Goal: Transaction & Acquisition: Purchase product/service

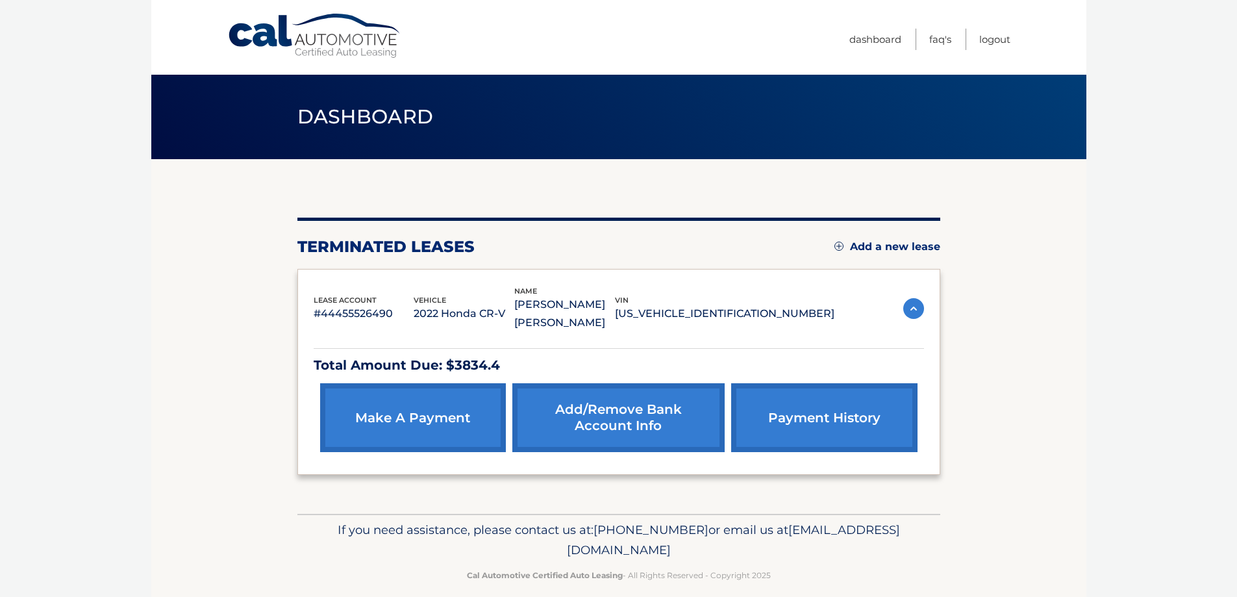
click at [411, 418] on link "make a payment" at bounding box center [413, 417] width 186 height 69
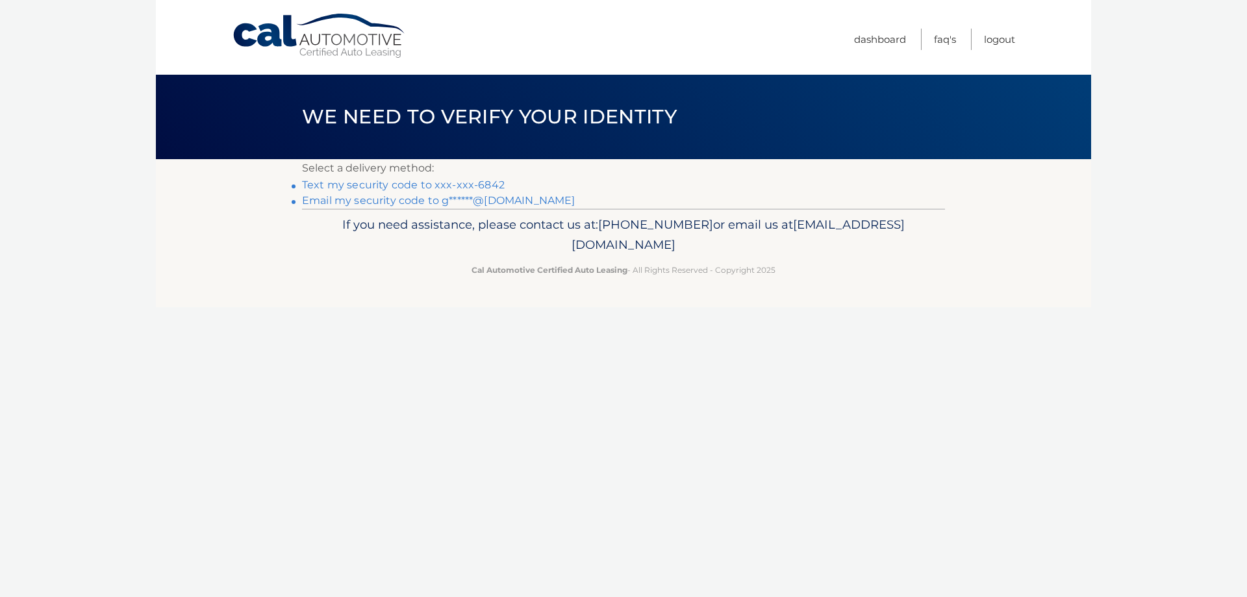
click at [454, 189] on link "Text my security code to xxx-xxx-6842" at bounding box center [403, 185] width 203 height 12
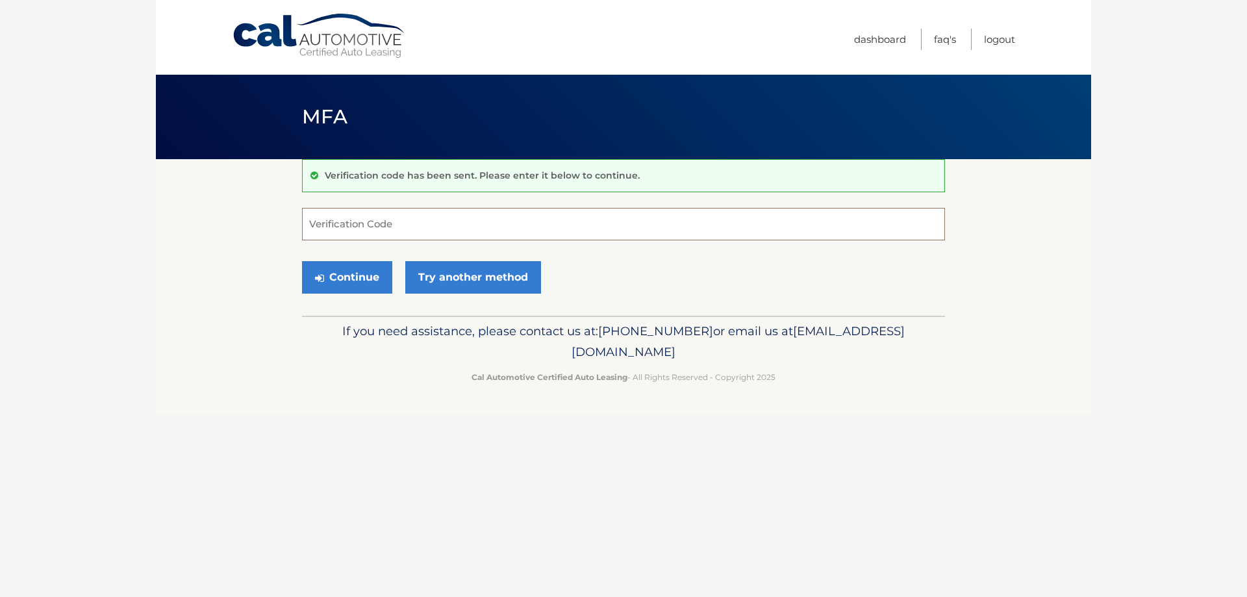
click at [359, 227] on input "Verification Code" at bounding box center [623, 224] width 643 height 32
type input "5944721"
click at [302, 261] on button "Continue" at bounding box center [347, 277] width 90 height 32
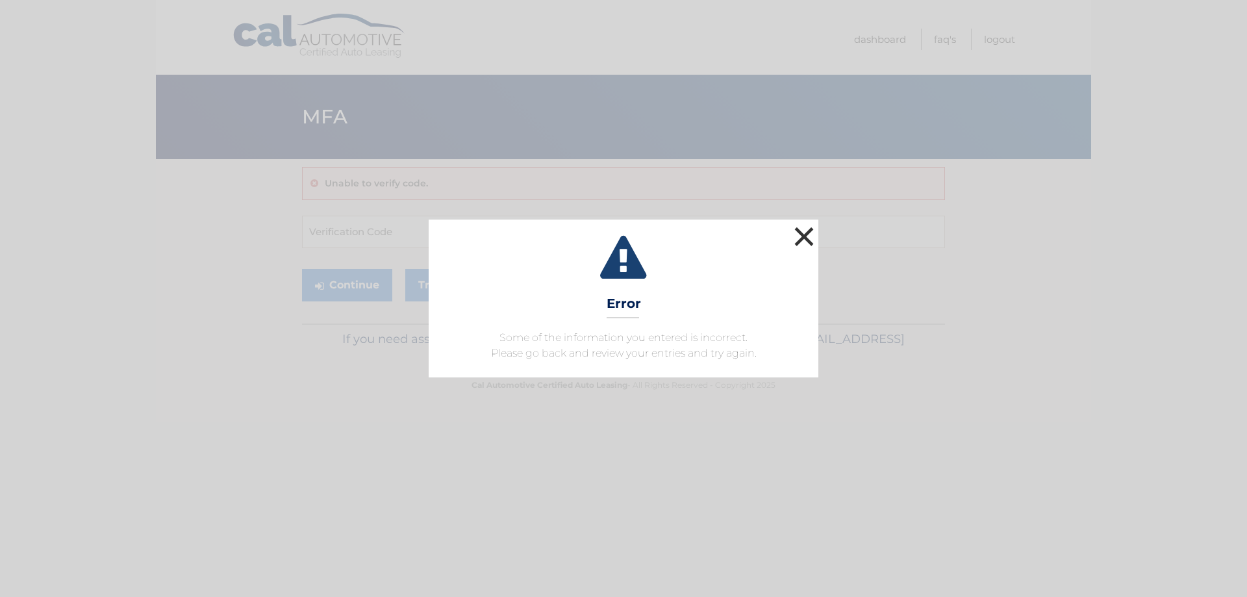
click at [809, 244] on button "×" at bounding box center [804, 236] width 26 height 26
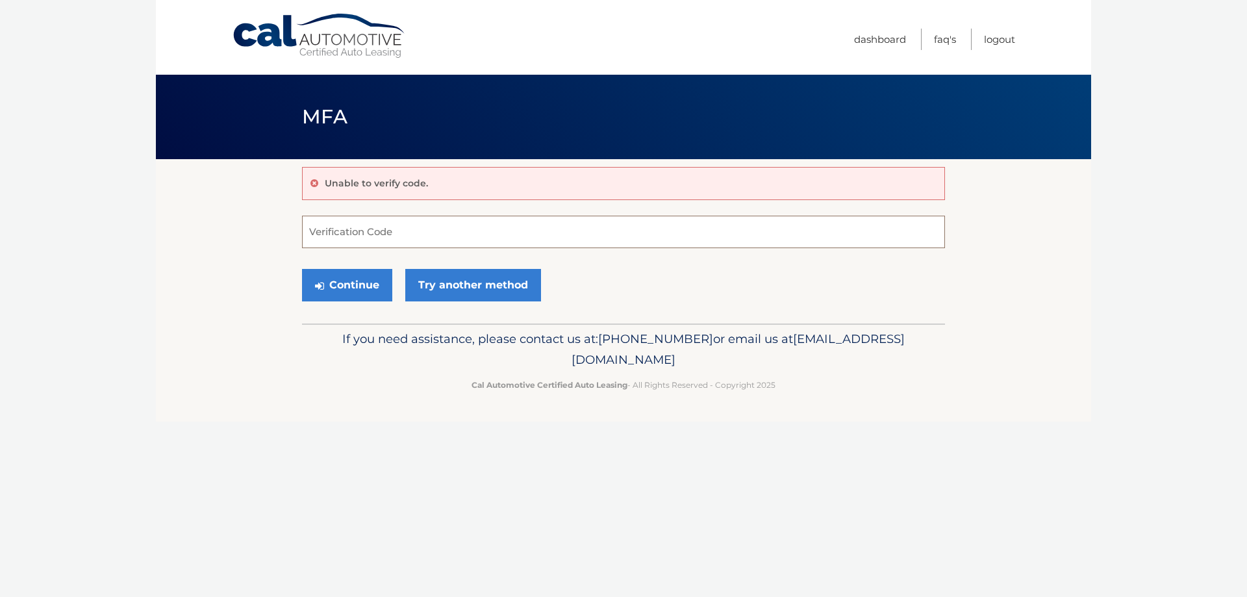
click at [411, 225] on input "Verification Code" at bounding box center [623, 232] width 643 height 32
type input "594721"
click at [302, 269] on button "Continue" at bounding box center [347, 285] width 90 height 32
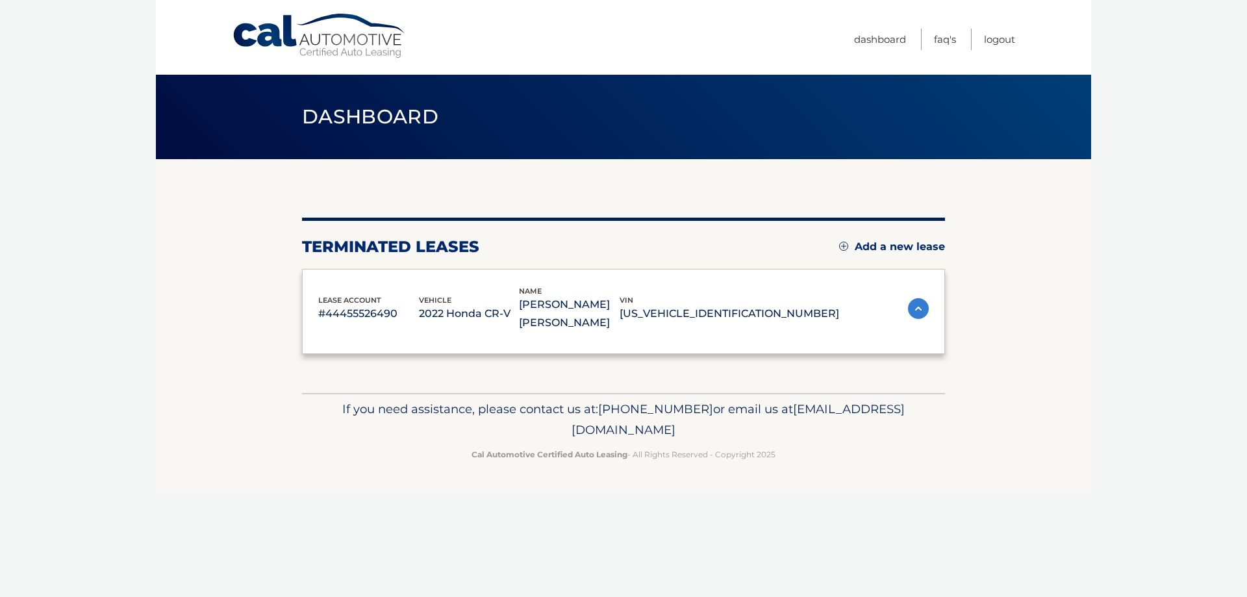
click at [359, 283] on div "lease account #44455526490 vehicle 2022 Honda CR-V name [PERSON_NAME] [PERSON_N…" at bounding box center [623, 312] width 643 height 86
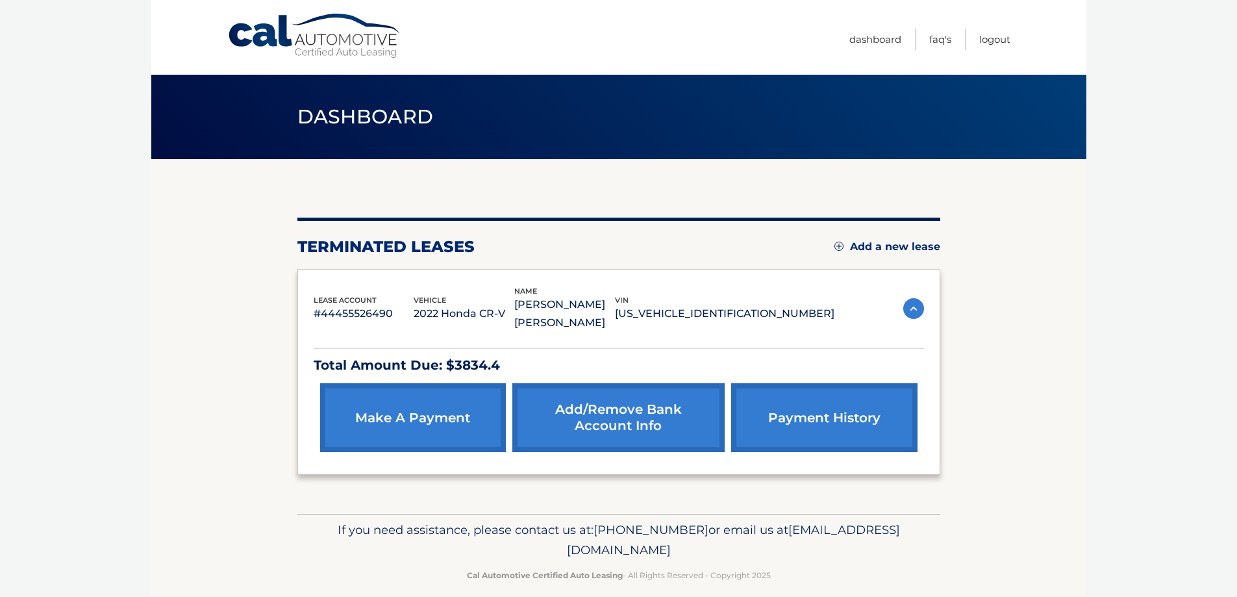
click at [419, 400] on link "make a payment" at bounding box center [413, 417] width 186 height 69
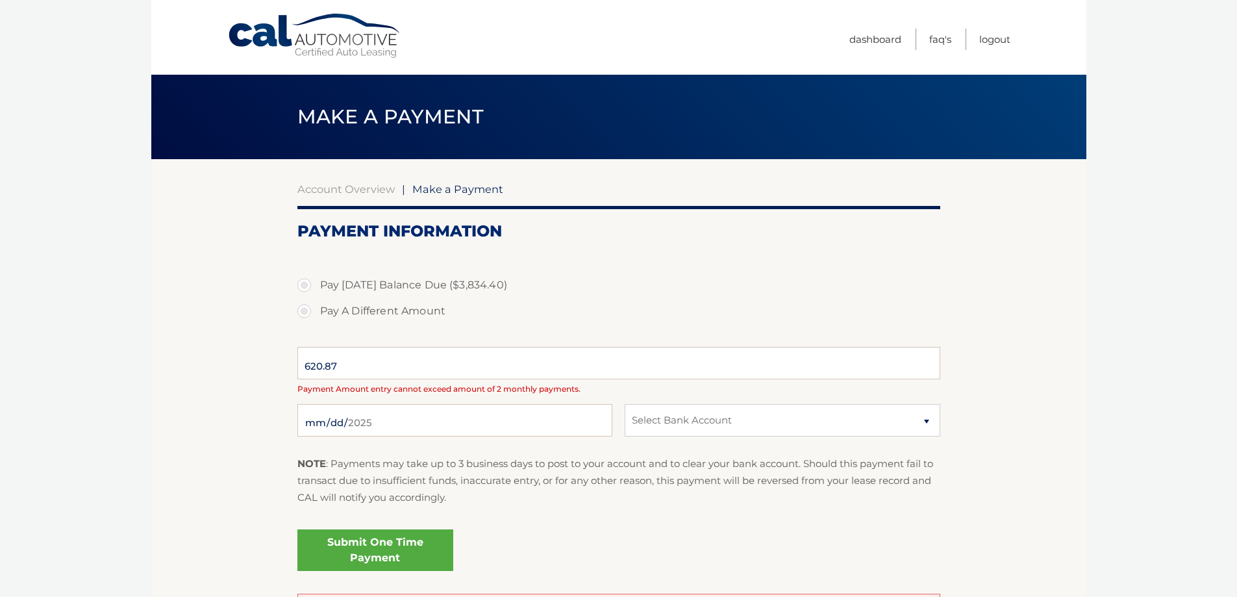
select select "MWQzOGRlZDMtZDE5OC00ZDZmLWFlMTMtNmIyYThiNmU4NWJk"
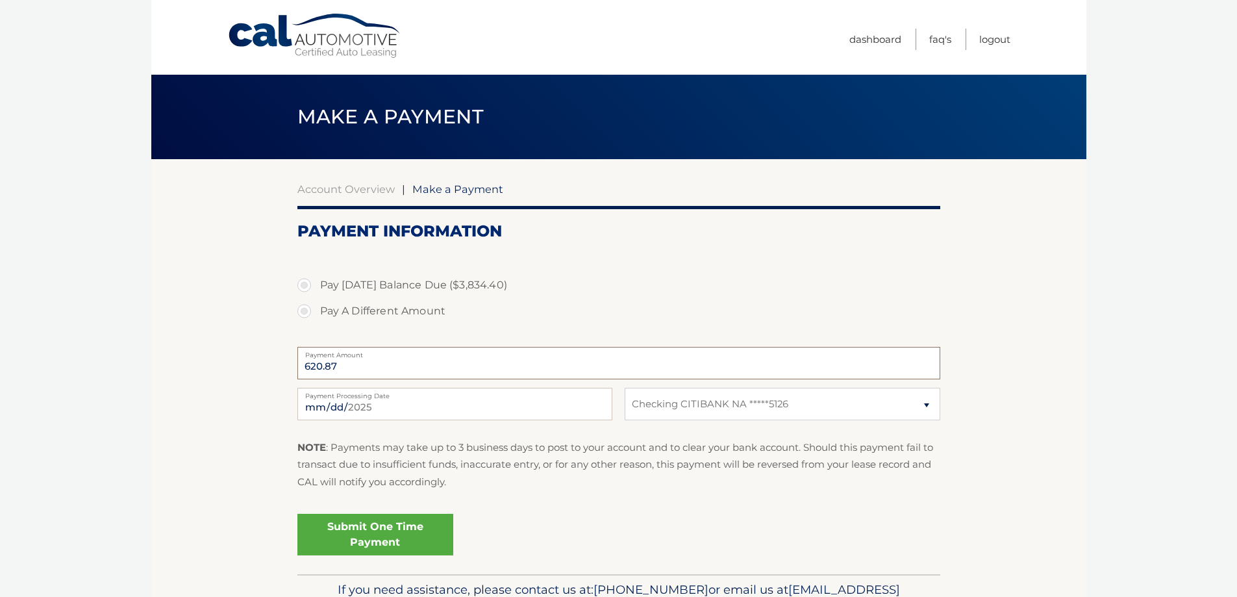
click at [381, 359] on input "620.87" at bounding box center [618, 363] width 643 height 32
click at [359, 370] on input "620.87" at bounding box center [618, 363] width 643 height 32
click at [305, 308] on label "Pay A Different Amount" at bounding box center [618, 311] width 643 height 26
click at [305, 308] on input "Pay A Different Amount" at bounding box center [309, 308] width 13 height 21
radio input "true"
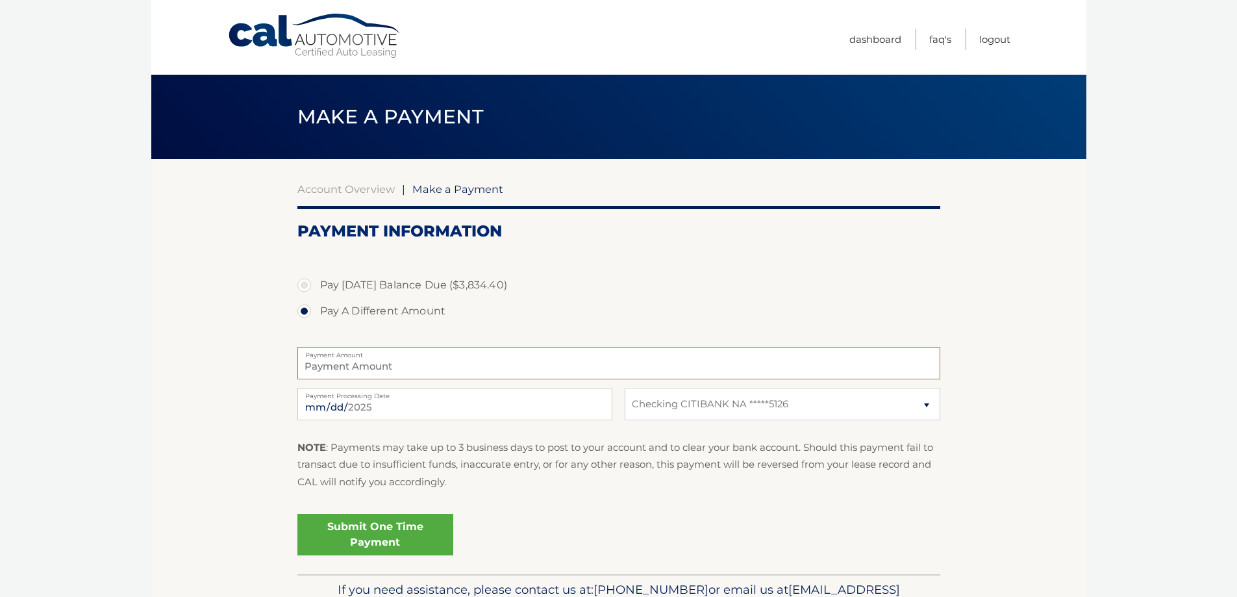
click at [348, 369] on input "Payment Amount" at bounding box center [618, 363] width 643 height 32
click at [302, 286] on label "Pay [DATE] Balance Due ($3,834.40)" at bounding box center [618, 285] width 643 height 26
click at [303, 286] on input "Pay [DATE] Balance Due ($3,834.40)" at bounding box center [309, 282] width 13 height 21
radio input "true"
type input "3834.40"
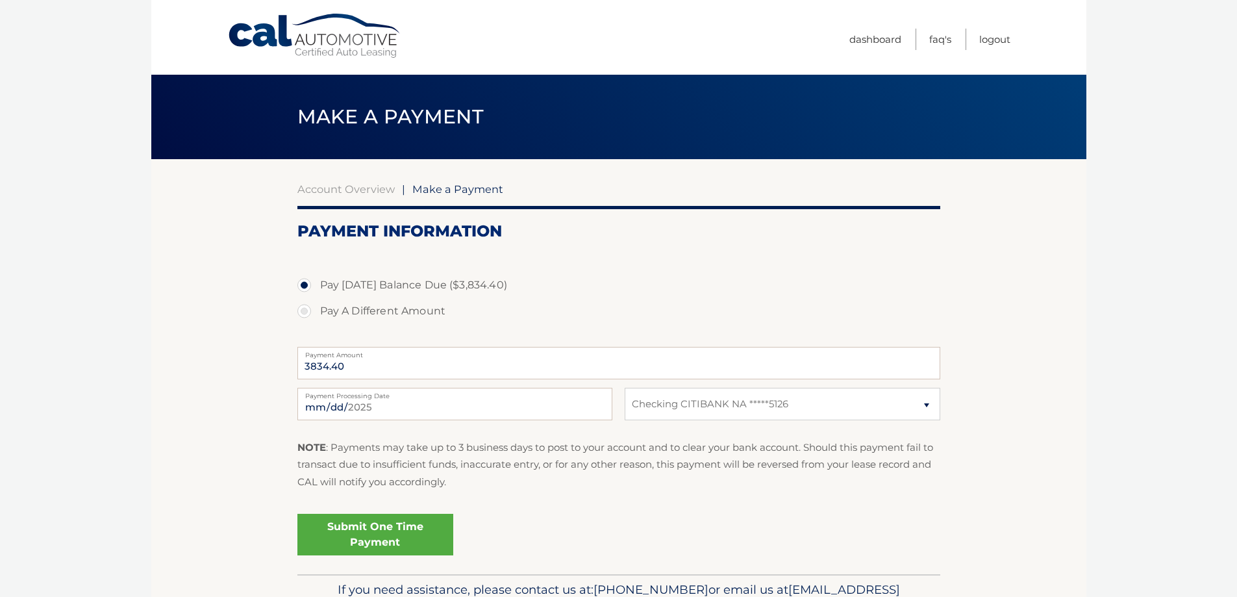
click at [358, 536] on link "Submit One Time Payment" at bounding box center [375, 535] width 156 height 42
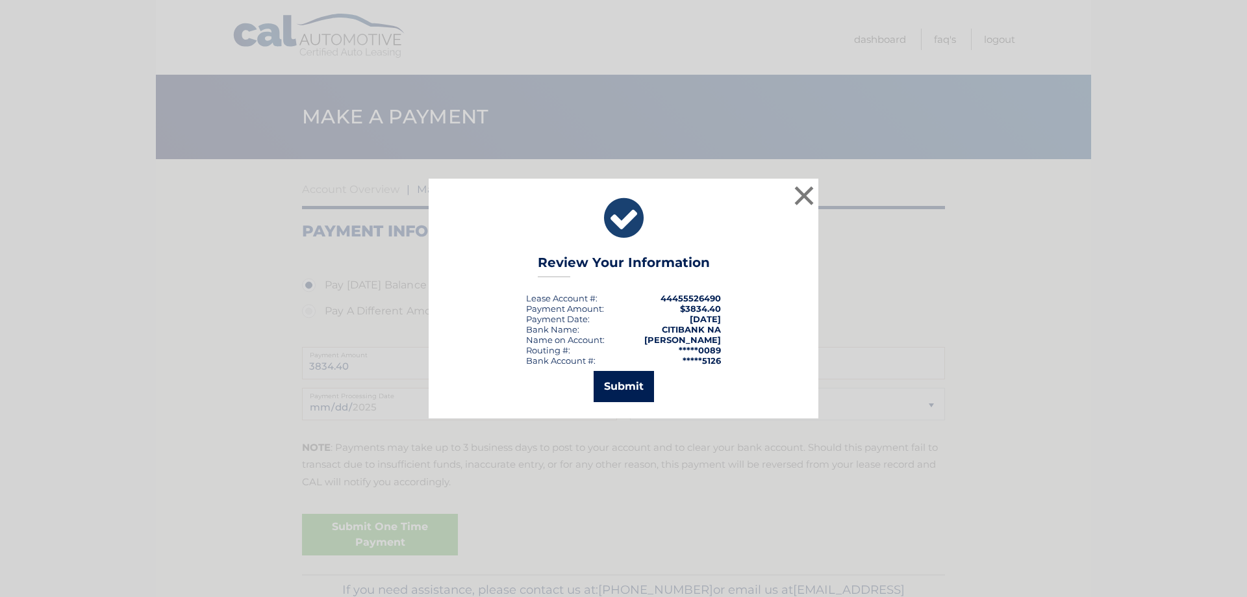
click at [624, 383] on button "Submit" at bounding box center [624, 386] width 60 height 31
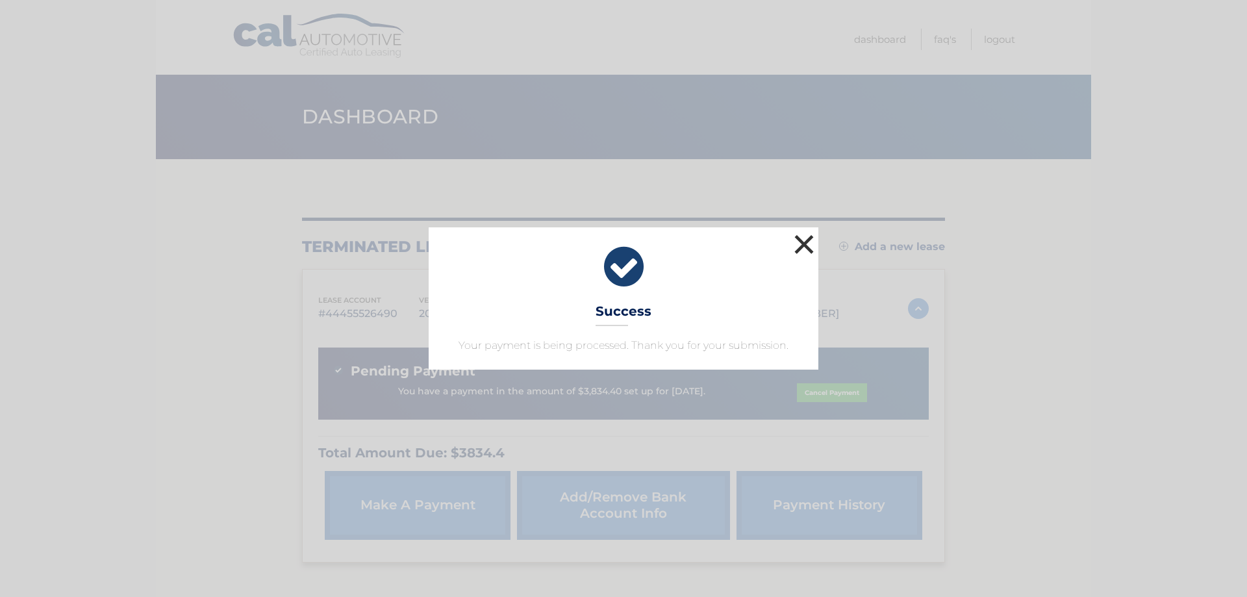
click at [813, 240] on button "×" at bounding box center [804, 244] width 26 height 26
